Goal: Communication & Community: Share content

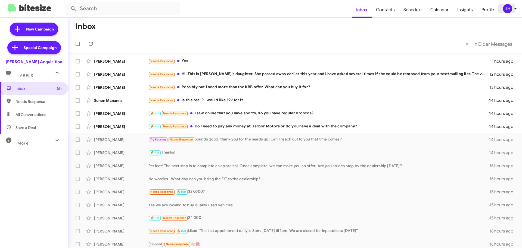
click at [508, 11] on div "JH" at bounding box center [507, 8] width 9 height 9
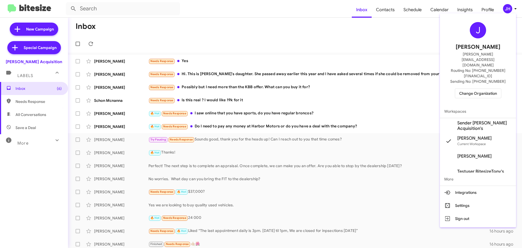
click at [482, 89] on span "Change Organization" at bounding box center [478, 93] width 38 height 9
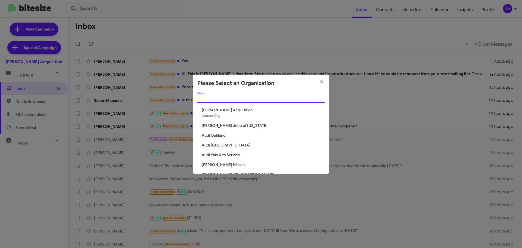
click at [229, 99] on input "Search" at bounding box center [260, 99] width 127 height 4
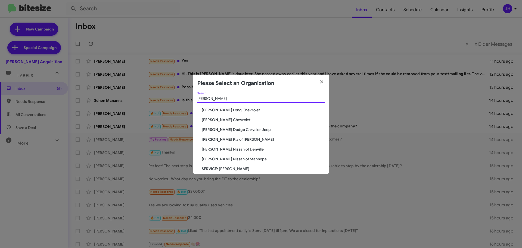
type input "niels"
click at [223, 131] on span "[PERSON_NAME] Dodge Chrysler Jeep" at bounding box center [263, 129] width 123 height 5
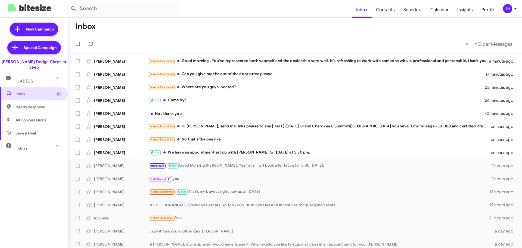
click at [509, 8] on div "JH" at bounding box center [507, 8] width 9 height 9
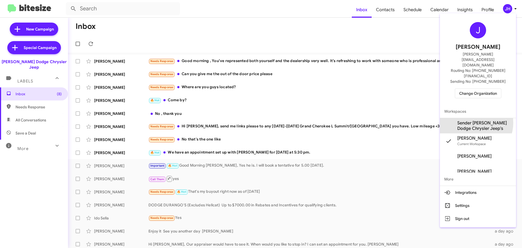
click at [472, 120] on span "Sender Nielsen Dodge Chrysler Jeep's" at bounding box center [484, 125] width 54 height 11
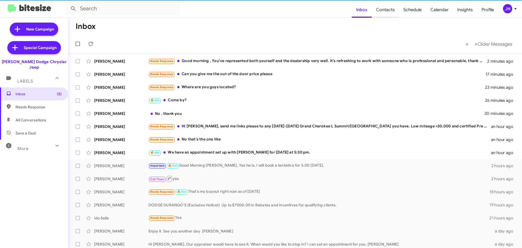
click at [384, 10] on span "Contacts" at bounding box center [385, 10] width 27 height 16
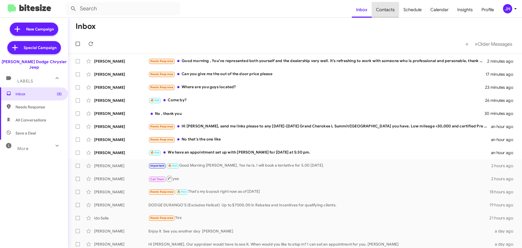
type input "in:groups"
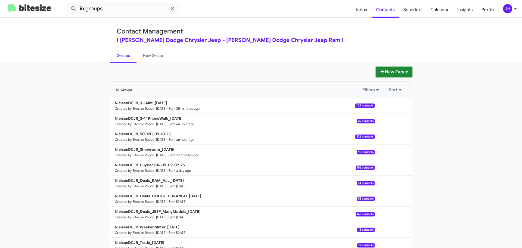
click at [381, 71] on icon at bounding box center [383, 72] width 4 height 4
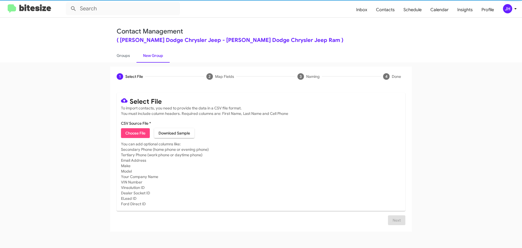
click at [129, 131] on span "Choose File" at bounding box center [135, 133] width 20 height 10
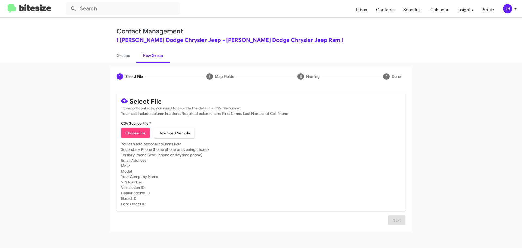
type input "NielsenDCJR_Deals_JEEP_GRANDCHEROKEE_09-10-25 - DATA"
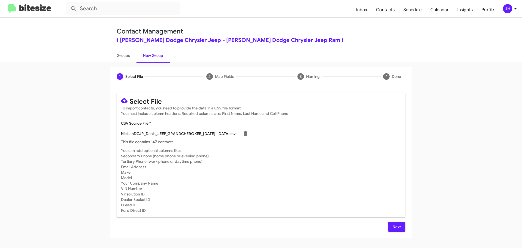
click at [391, 225] on button "Next" at bounding box center [396, 227] width 17 height 10
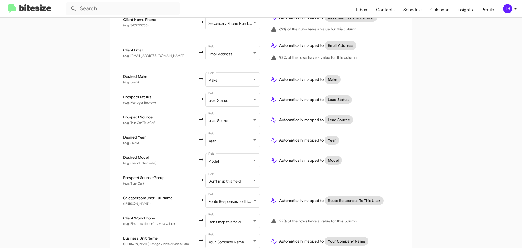
scroll to position [214, 0]
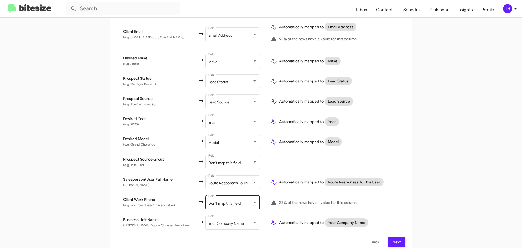
click at [235, 201] on div "Don't map this field" at bounding box center [230, 203] width 44 height 4
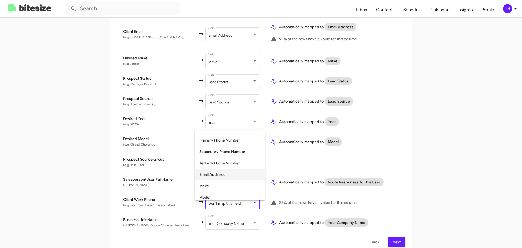
scroll to position [54, 0]
click at [231, 161] on span "Tertiary Phone Number" at bounding box center [229, 161] width 61 height 11
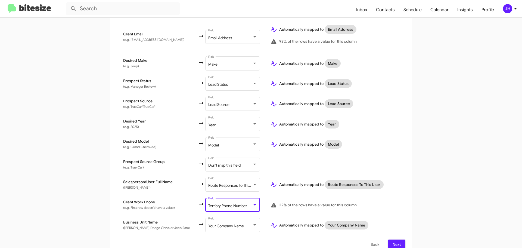
scroll to position [214, 0]
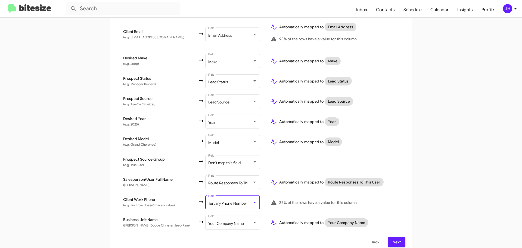
click at [392, 237] on span "Next" at bounding box center [396, 242] width 9 height 10
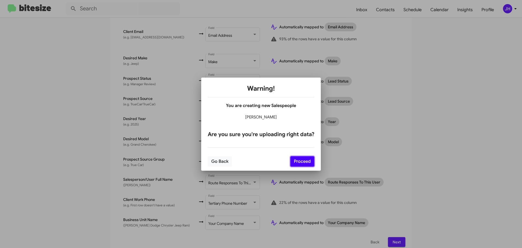
click at [294, 163] on button "Proceed" at bounding box center [302, 161] width 24 height 10
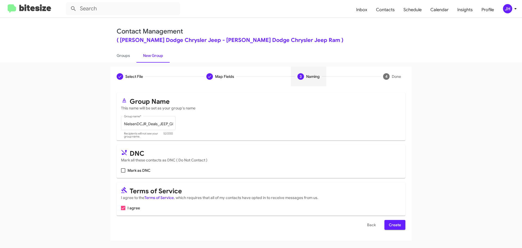
click at [394, 224] on span "Create" at bounding box center [395, 225] width 12 height 10
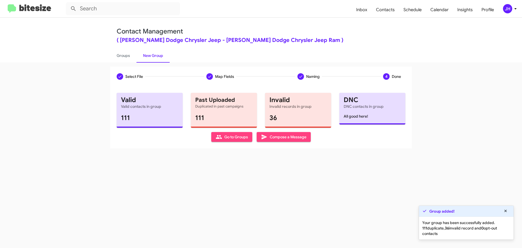
click at [239, 139] on span "Go to Groups" at bounding box center [232, 137] width 32 height 10
type input "in:groups"
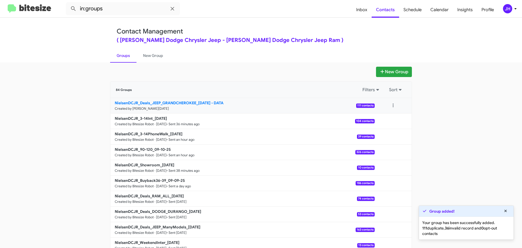
click at [229, 109] on link "NielsenDCJR_Deals_JEEP_GRANDCHEROKEE_09-10-25 - DATA Created by Jacob Henry · S…" at bounding box center [242, 105] width 264 height 15
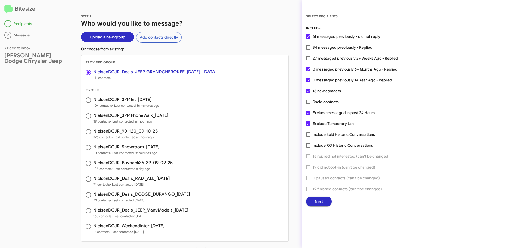
click at [308, 48] on span at bounding box center [308, 47] width 4 height 4
click at [308, 49] on input "34 messaged previously - Replied" at bounding box center [308, 49] width 0 height 0
checkbox input "true"
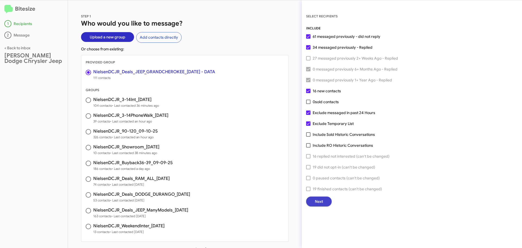
click at [321, 200] on span "Next" at bounding box center [319, 201] width 8 height 10
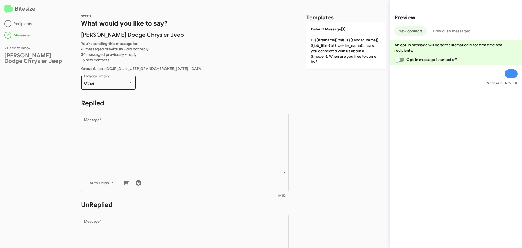
click at [104, 83] on div "Other" at bounding box center [106, 83] width 44 height 4
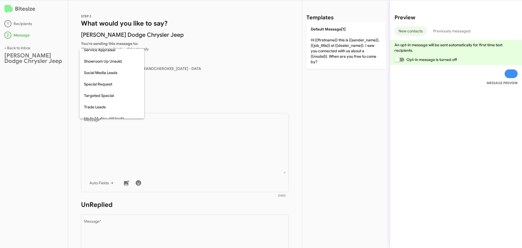
scroll to position [201, 0]
click at [104, 84] on span "Special Request" at bounding box center [112, 81] width 56 height 11
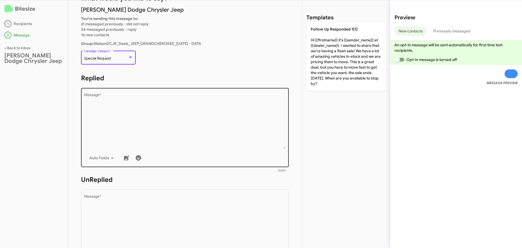
scroll to position [27, 0]
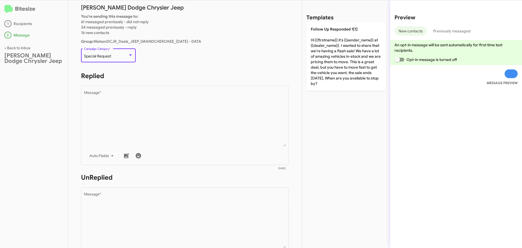
click at [114, 57] on div "Special Request" at bounding box center [106, 56] width 44 height 4
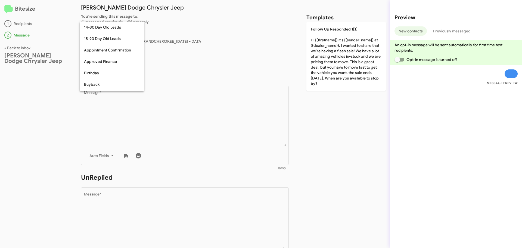
scroll to position [199, 0]
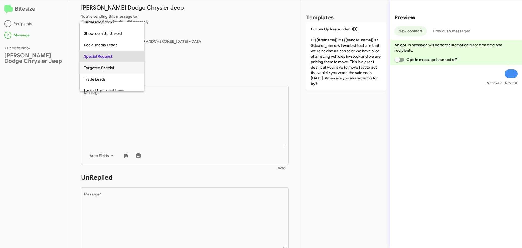
click at [109, 65] on span "Targeted Special" at bounding box center [112, 67] width 56 height 11
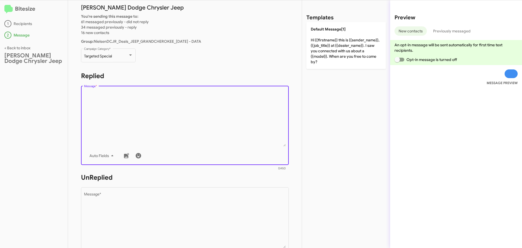
click at [119, 99] on textarea "Message *" at bounding box center [185, 118] width 202 height 55
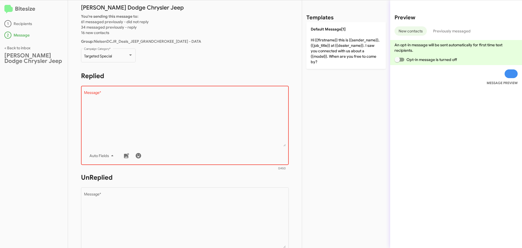
click at [136, 109] on textarea "Message *" at bounding box center [185, 118] width 202 height 55
paste textarea "Hi {{firstname}} it's {{sender_name}} at {{dealer_name}}. We're kicking off Sep…"
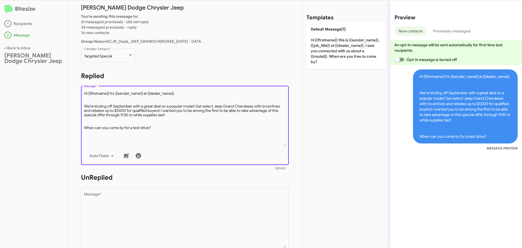
click at [92, 117] on textarea "Message *" at bounding box center [185, 118] width 202 height 55
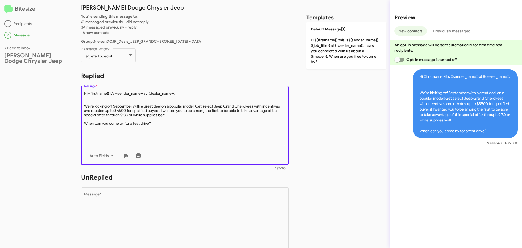
click at [88, 97] on textarea "Message *" at bounding box center [185, 118] width 202 height 55
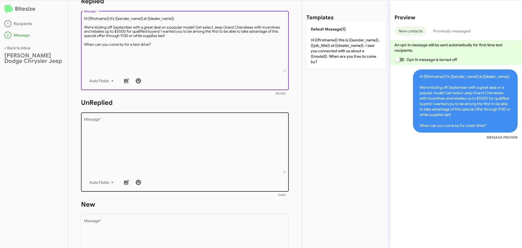
scroll to position [109, 0]
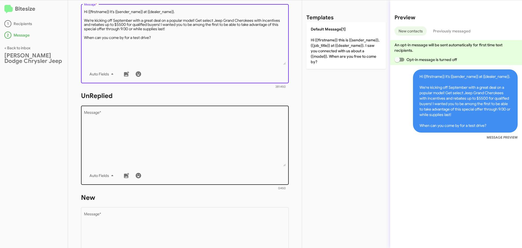
type textarea "Hi {{firstname}} it's {{sender_name}} at {{dealer_name}}. We're kicking off Sep…"
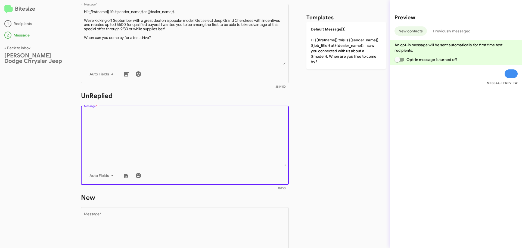
click at [121, 119] on textarea "Message *" at bounding box center [185, 138] width 202 height 55
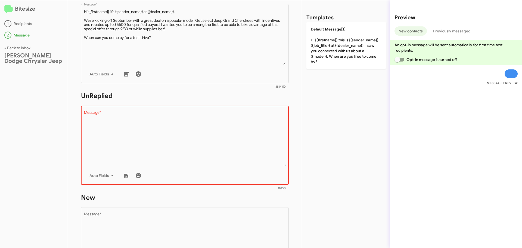
click at [107, 135] on textarea "Message *" at bounding box center [185, 138] width 202 height 55
paste textarea "Hi {{firstname}} it's {{sender_name}}, {{job_title}} at {{dealer_name}}. Thanks…"
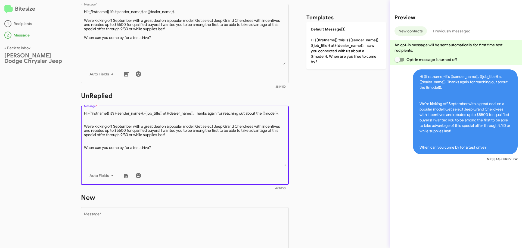
click at [92, 125] on textarea "Message *" at bounding box center [185, 138] width 202 height 55
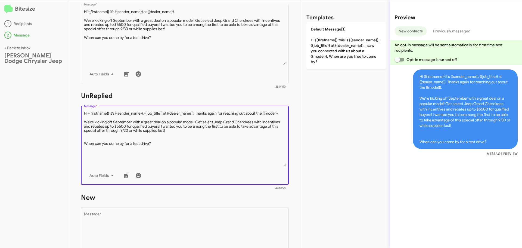
click at [93, 140] on textarea "Message *" at bounding box center [185, 138] width 202 height 55
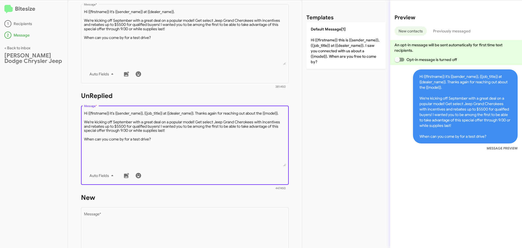
drag, startPoint x: 152, startPoint y: 143, endPoint x: 82, endPoint y: 110, distance: 77.0
click at [82, 110] on div "Drop image here to insert Auto Fields Message *" at bounding box center [185, 144] width 208 height 80
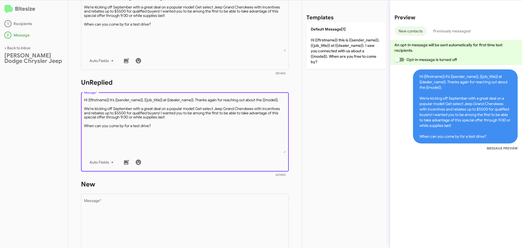
scroll to position [190, 0]
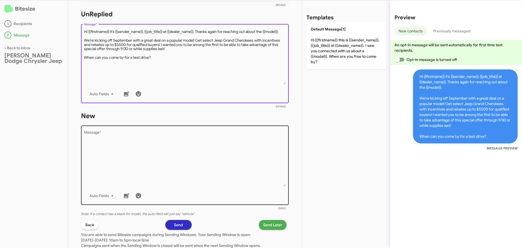
type textarea "Hi {{firstname}} it's {{sender_name}}, {{job_title}} at {{dealer_name}}. Thanks…"
click at [109, 147] on textarea "Message *" at bounding box center [185, 158] width 202 height 55
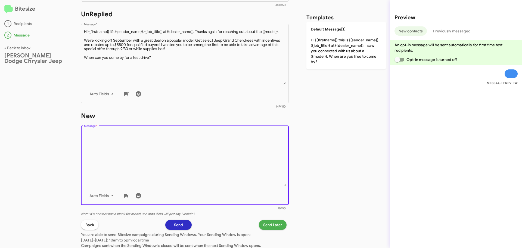
paste textarea "Hi {{firstname}} it's {{sender_name}}, {{job_title}} at {{dealer_name}}. Thanks…"
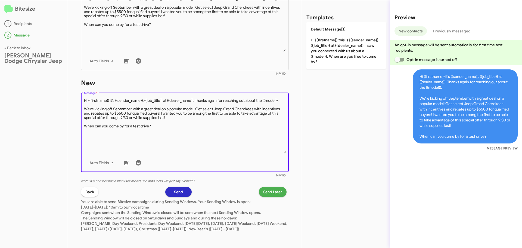
scroll to position [229, 0]
type textarea "Hi {{firstname}} it's {{sender_name}}, {{job_title}} at {{dealer_name}}. Thanks…"
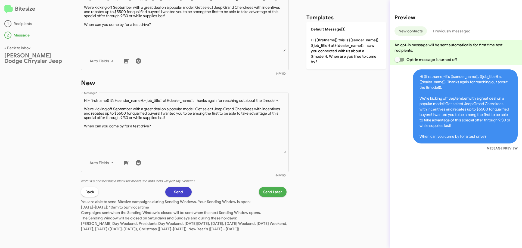
click at [182, 187] on button "Send" at bounding box center [178, 192] width 26 height 10
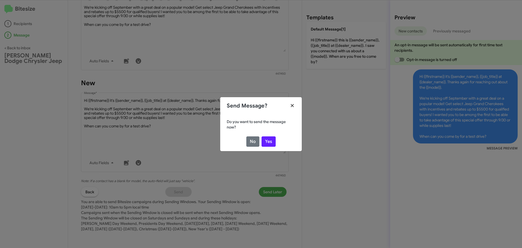
click at [294, 104] on icon "Close" at bounding box center [292, 105] width 6 height 5
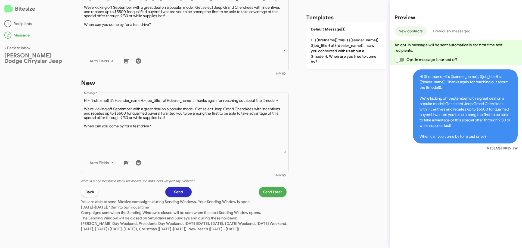
click at [184, 187] on button "Send" at bounding box center [178, 192] width 26 height 10
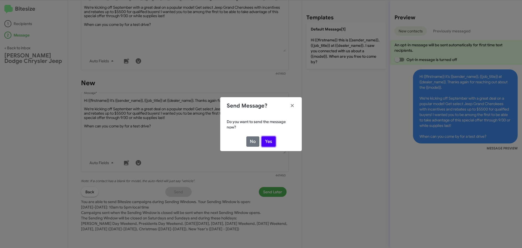
click at [265, 141] on button "Yes" at bounding box center [269, 141] width 14 height 10
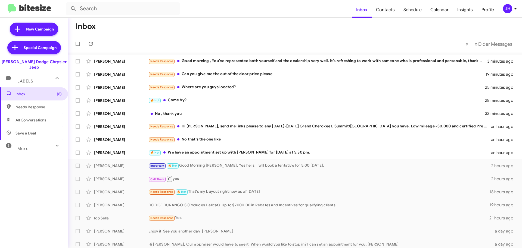
click at [506, 12] on div "JH" at bounding box center [507, 8] width 9 height 9
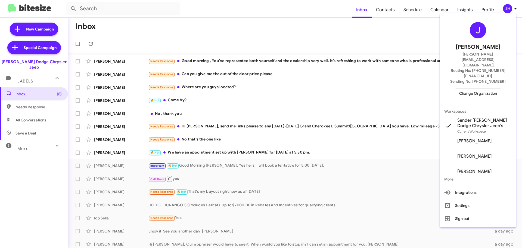
click at [416, 46] on div at bounding box center [261, 124] width 522 height 248
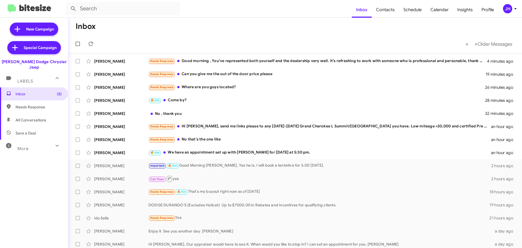
click at [514, 8] on icon at bounding box center [515, 8] width 7 height 7
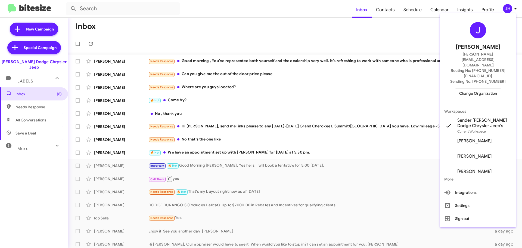
click at [471, 89] on span "Change Organization" at bounding box center [478, 93] width 38 height 9
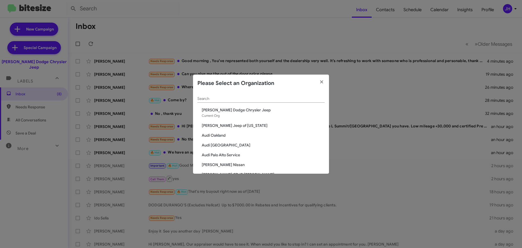
click at [220, 101] on div "Search" at bounding box center [260, 97] width 127 height 11
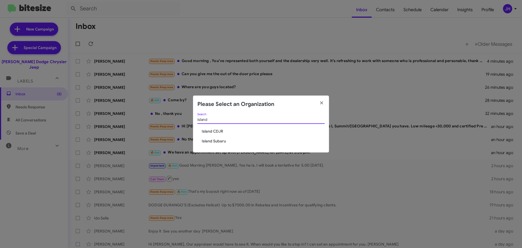
type input "island"
click at [221, 133] on span "Island CDJR" at bounding box center [263, 130] width 123 height 5
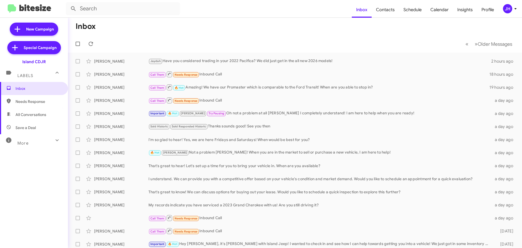
click at [510, 5] on div "JH" at bounding box center [507, 8] width 9 height 9
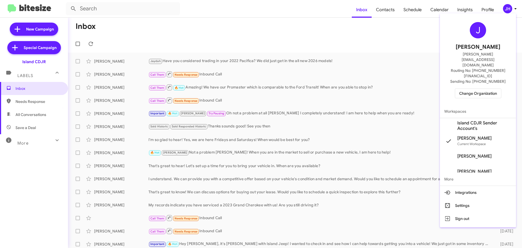
click at [474, 120] on span "Island CDJR Sender Account's" at bounding box center [484, 125] width 54 height 11
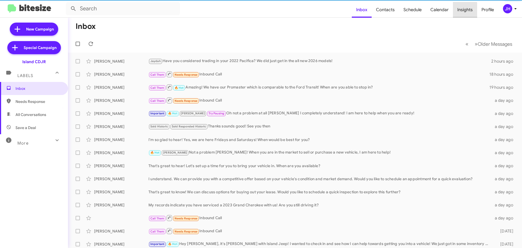
click at [461, 14] on span "Insights" at bounding box center [465, 10] width 24 height 16
